Goal: Task Accomplishment & Management: Complete application form

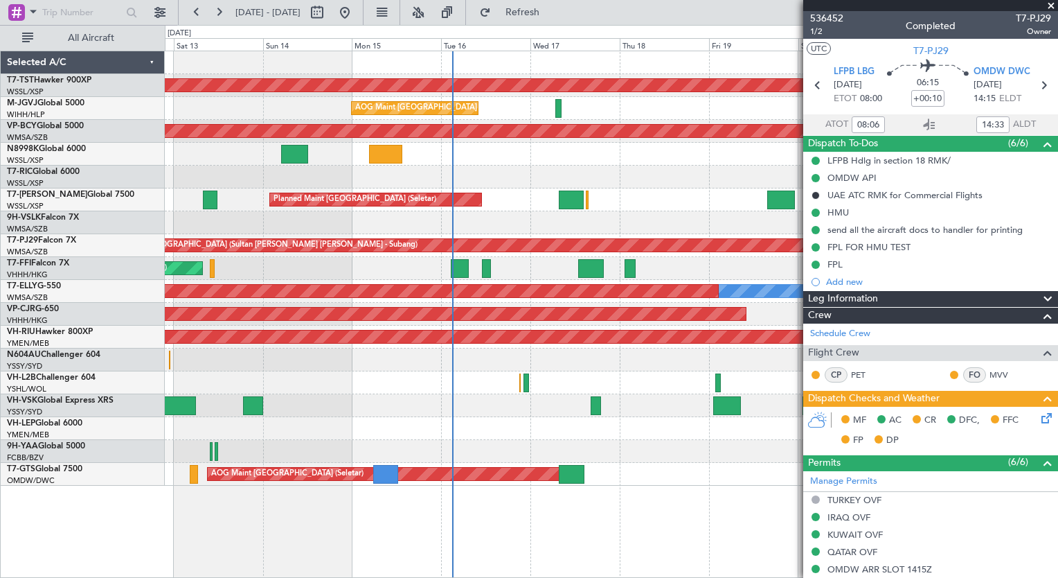
click at [165, 465] on div "Planned Maint [GEOGRAPHIC_DATA] (Seletar) AOG Maint [GEOGRAPHIC_DATA] (Halim In…" at bounding box center [612, 314] width 894 height 527
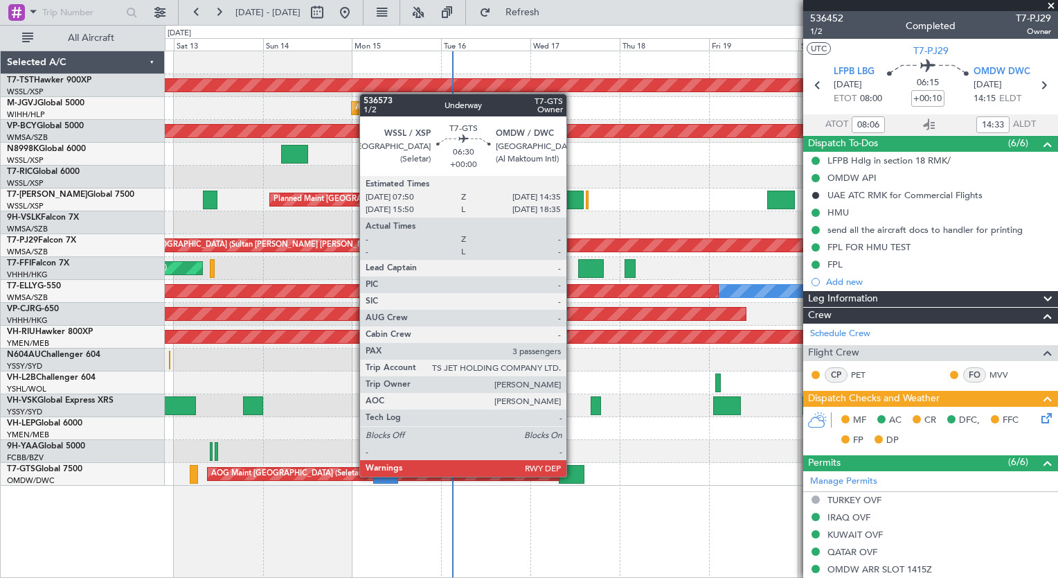
click at [573, 475] on div at bounding box center [572, 474] width 26 height 19
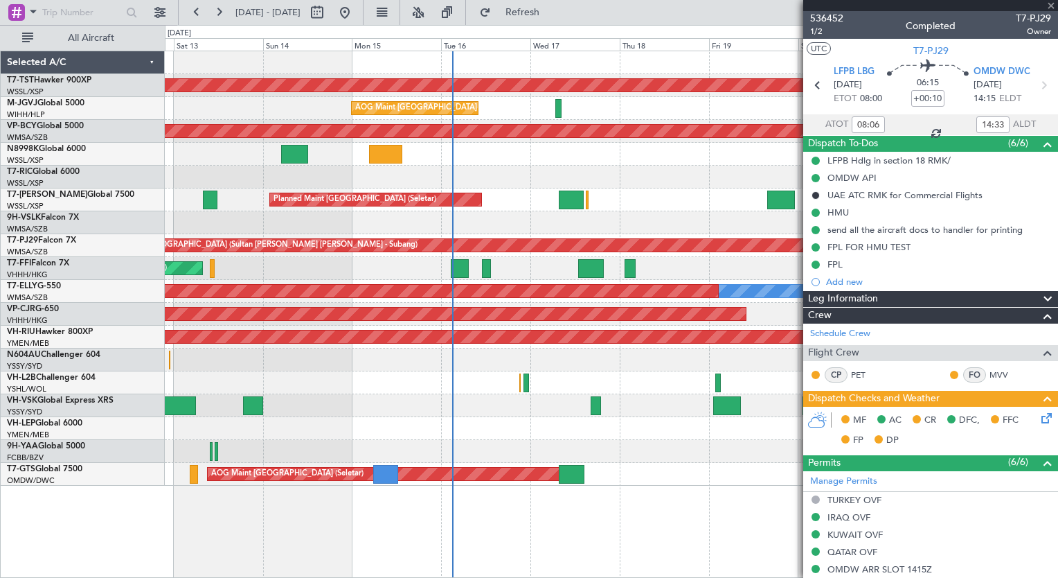
type input "3"
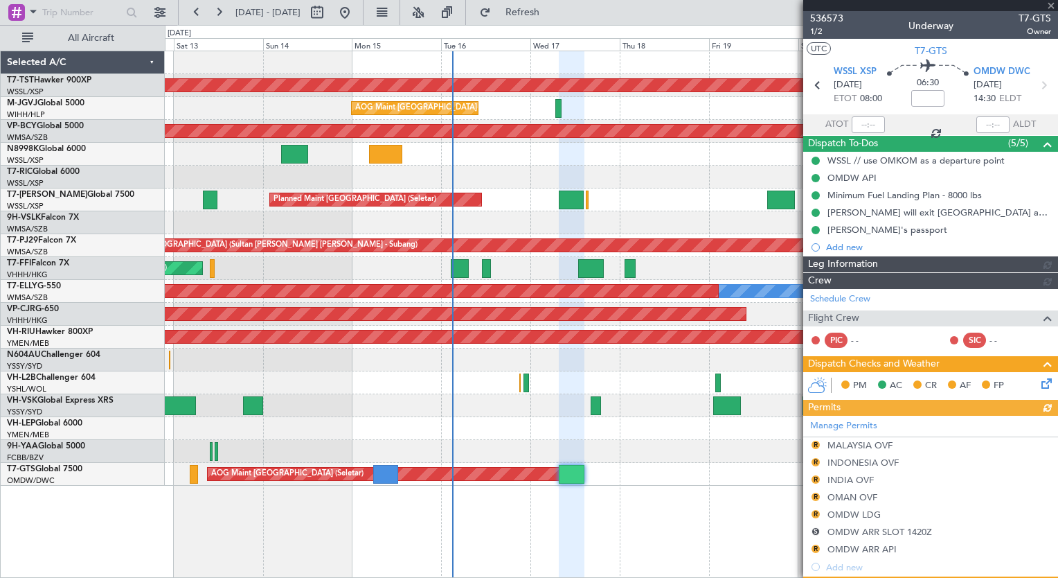
type input "[PERSON_NAME] (ANI)"
type input "7241"
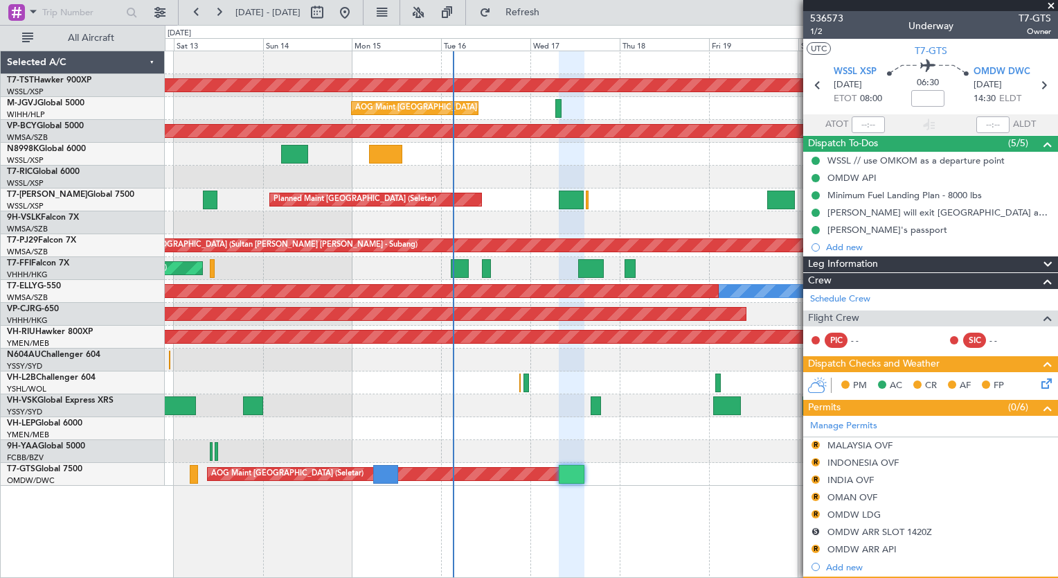
type input "[PERSON_NAME] (ANI)"
type input "7241"
type input "[PERSON_NAME] (ANI)"
type input "7241"
type input "[PERSON_NAME] (ANI)"
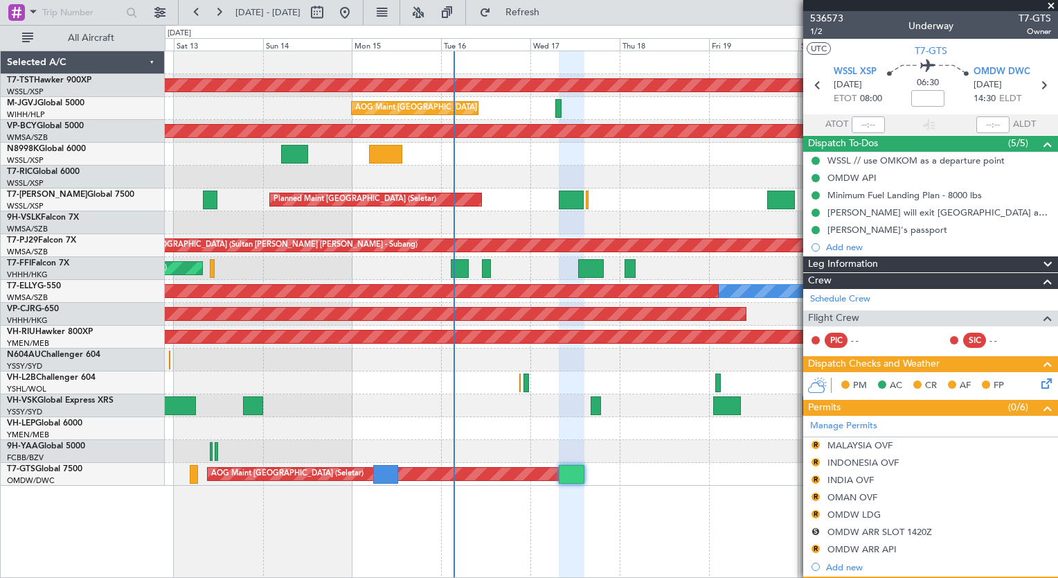
type input "7241"
type input "[PERSON_NAME] (ANI)"
type input "7241"
type input "[PERSON_NAME] (ANI)"
type input "7241"
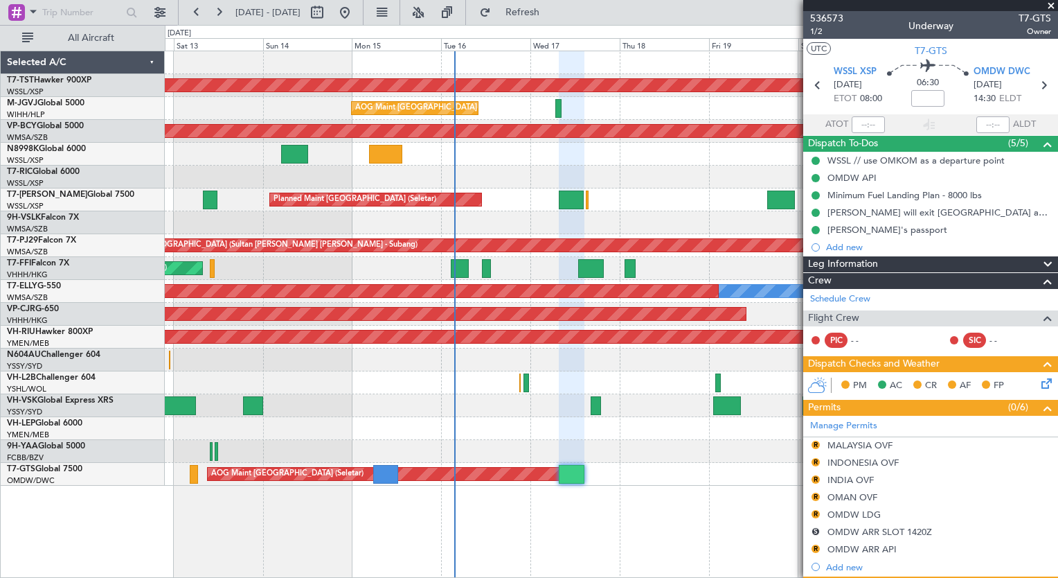
type input "[PERSON_NAME] (ANI)"
type input "7241"
type input "[PERSON_NAME] (ANI)"
type input "7241"
